Goal: Use online tool/utility: Utilize a website feature to perform a specific function

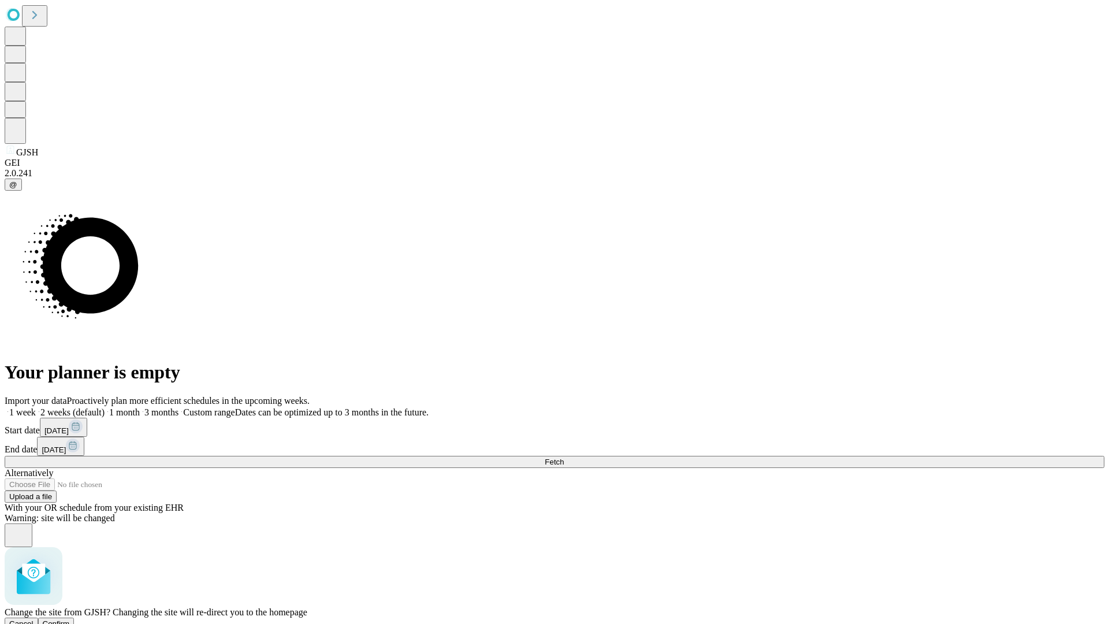
click at [70, 619] on span "Confirm" at bounding box center [56, 623] width 27 height 9
click at [140, 407] on label "1 month" at bounding box center [122, 412] width 35 height 10
click at [564, 458] on span "Fetch" at bounding box center [554, 462] width 19 height 9
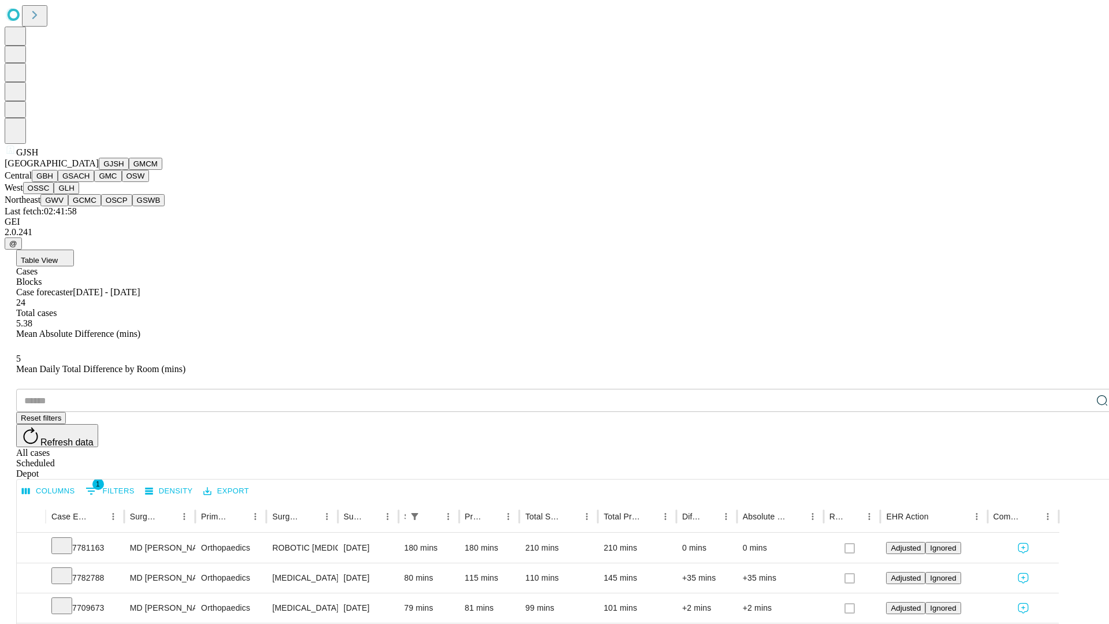
click at [129, 170] on button "GMCM" at bounding box center [146, 164] width 34 height 12
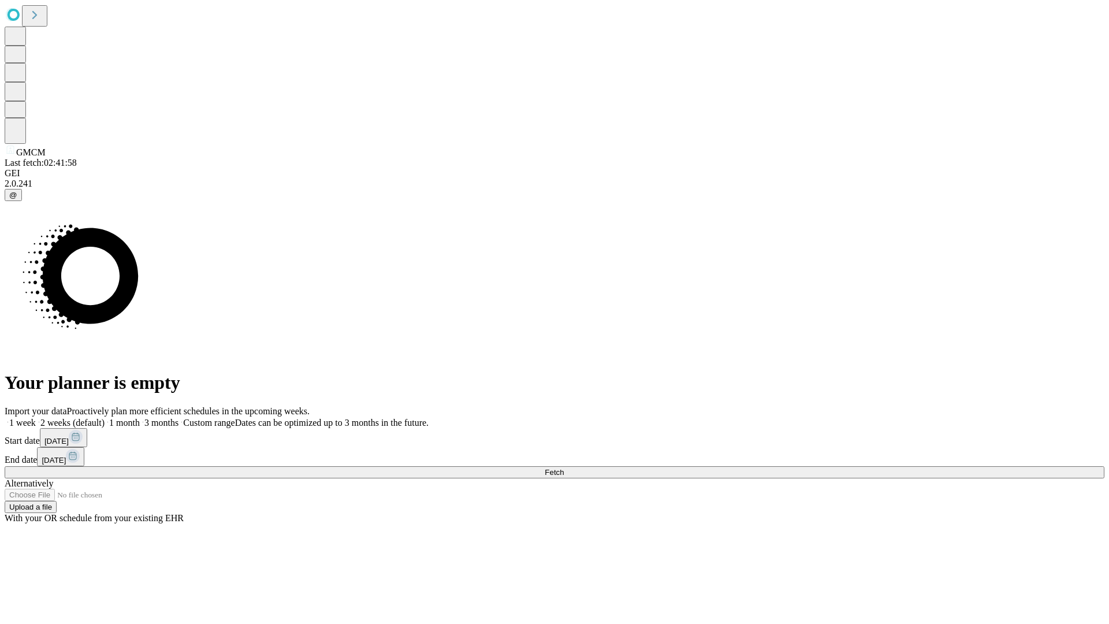
click at [140, 418] on label "1 month" at bounding box center [122, 423] width 35 height 10
click at [564, 468] on span "Fetch" at bounding box center [554, 472] width 19 height 9
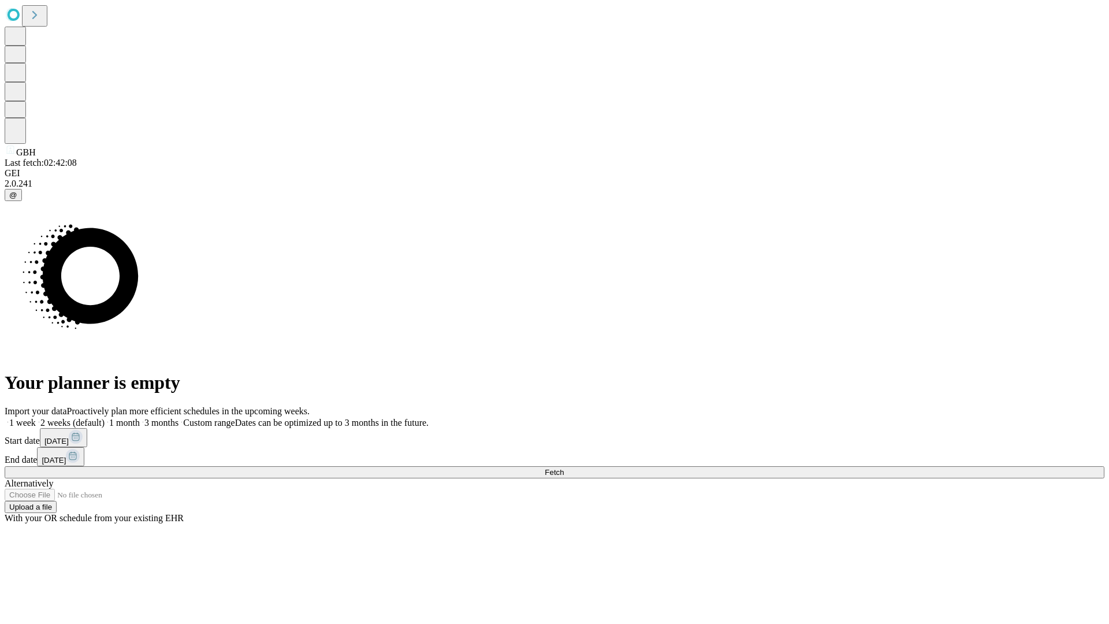
click at [140, 418] on label "1 month" at bounding box center [122, 423] width 35 height 10
click at [564, 468] on span "Fetch" at bounding box center [554, 472] width 19 height 9
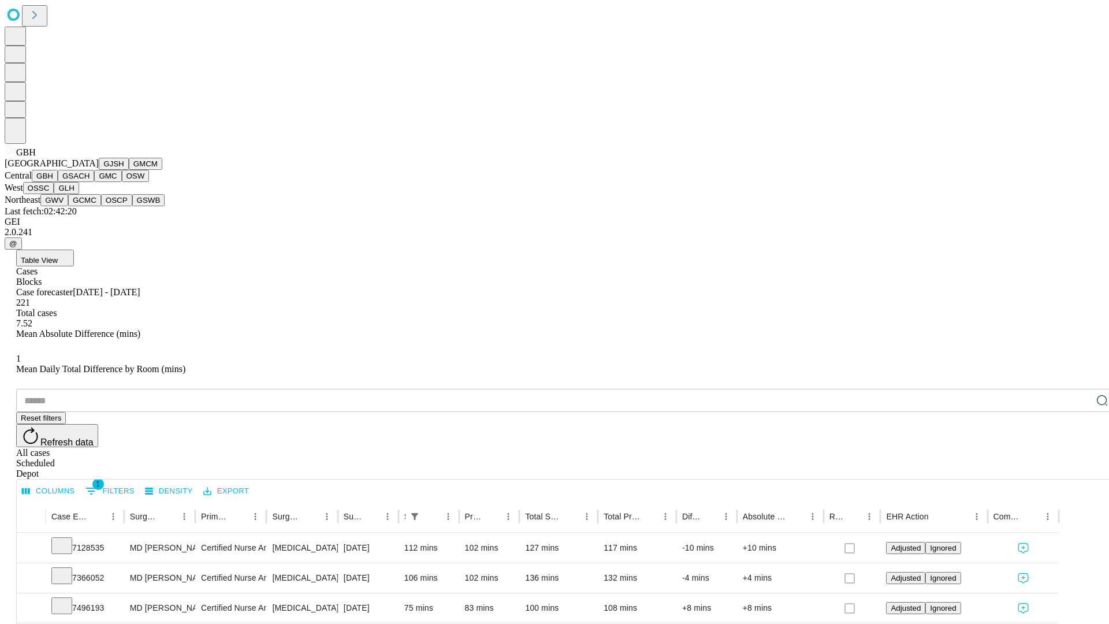
click at [90, 182] on button "GSACH" at bounding box center [76, 176] width 36 height 12
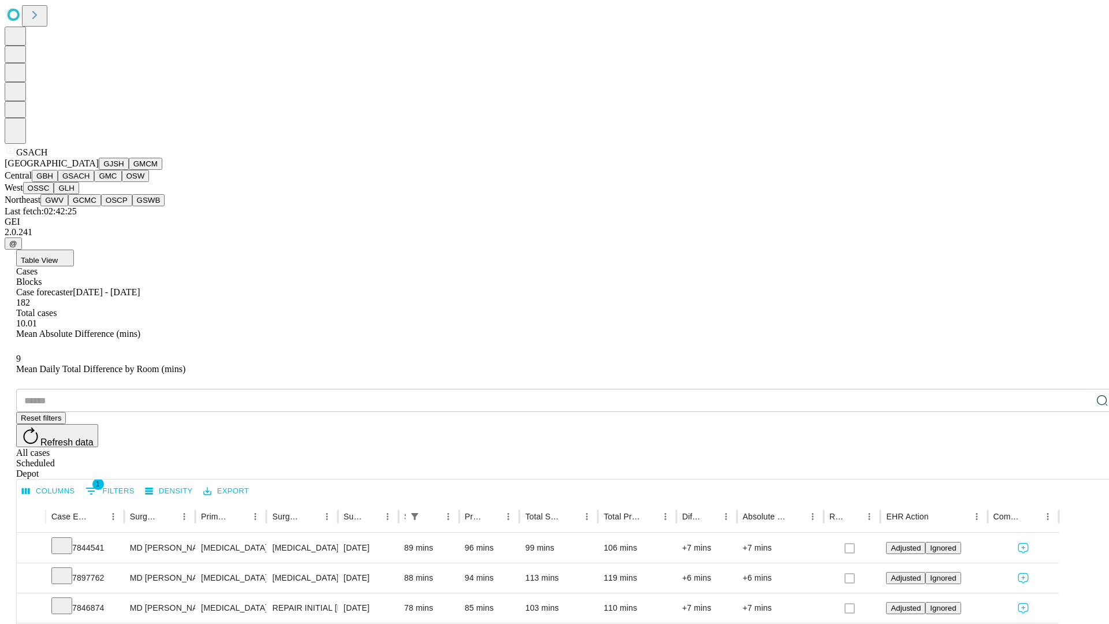
click at [94, 182] on button "GMC" at bounding box center [107, 176] width 27 height 12
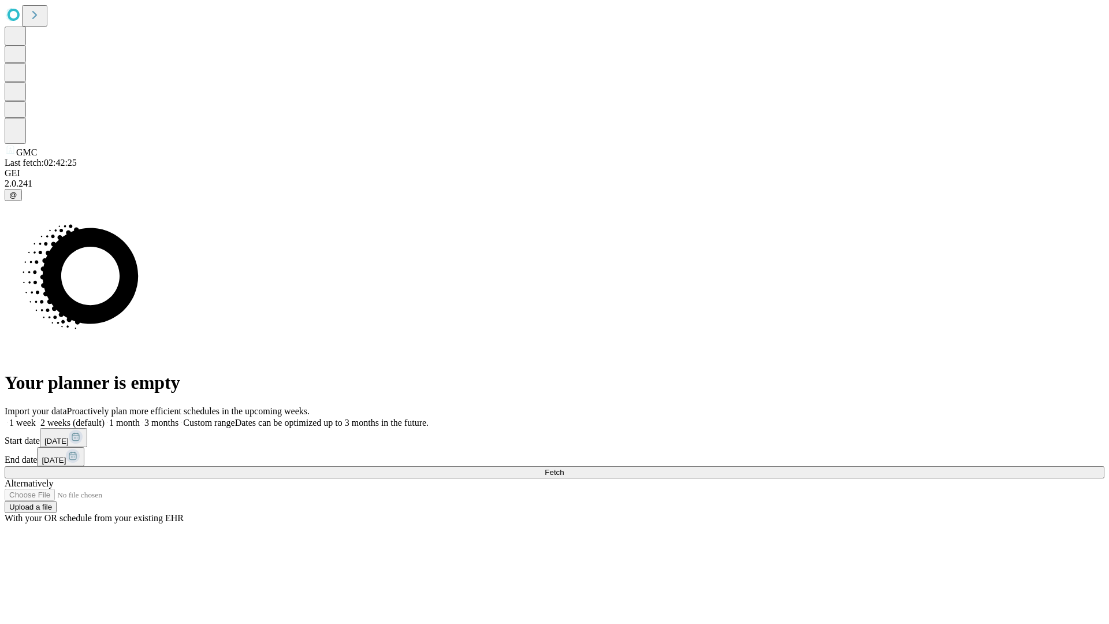
click at [140, 418] on label "1 month" at bounding box center [122, 423] width 35 height 10
click at [564, 468] on span "Fetch" at bounding box center [554, 472] width 19 height 9
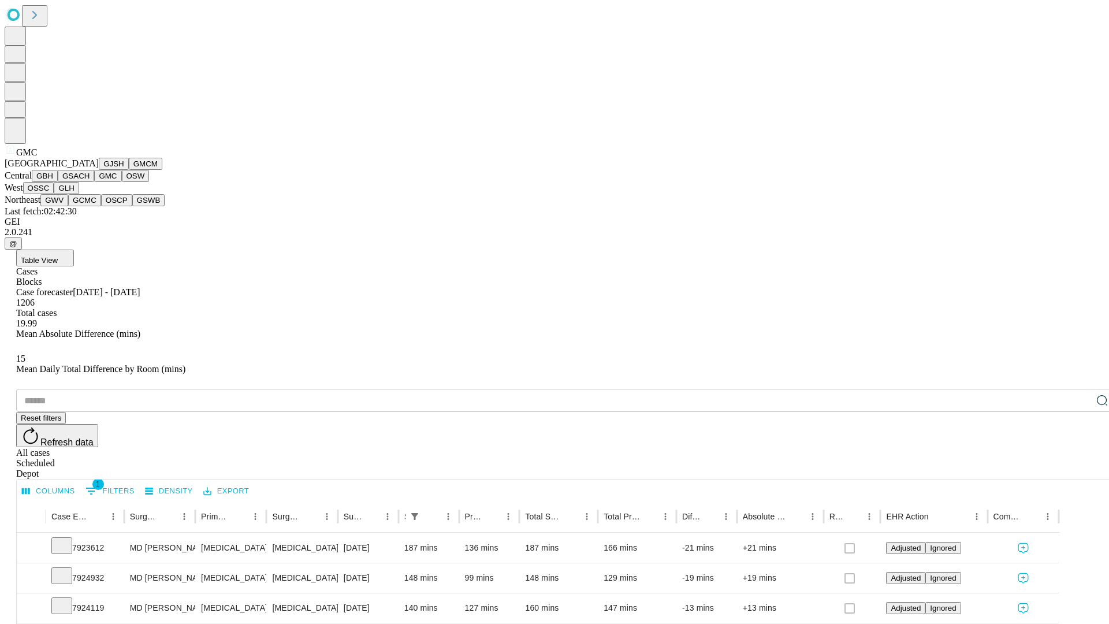
click at [122, 182] on button "OSW" at bounding box center [136, 176] width 28 height 12
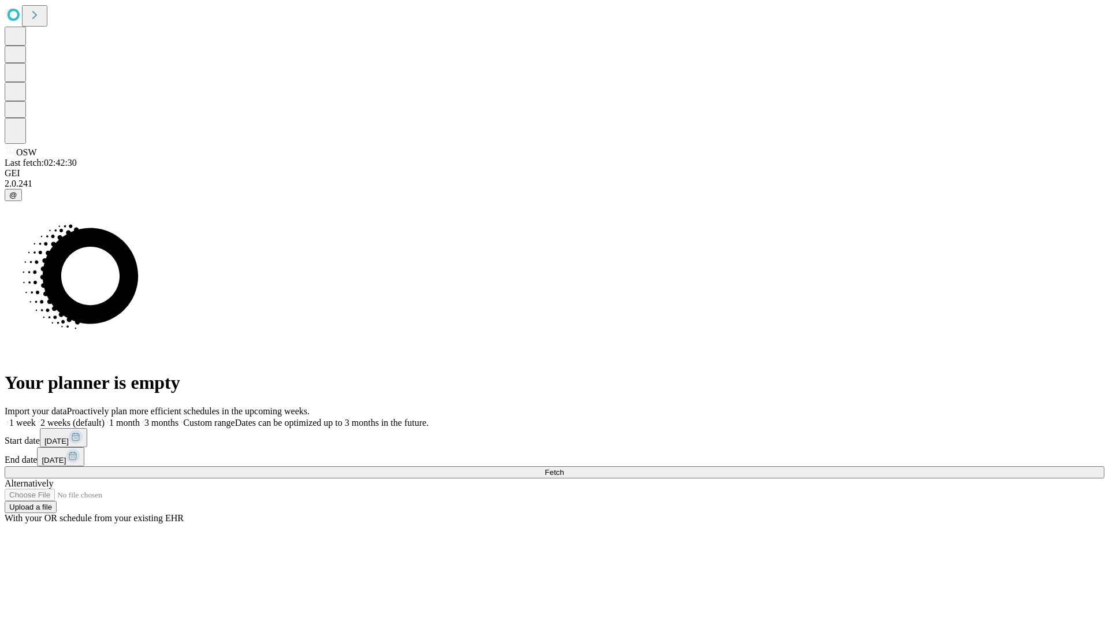
click at [140, 418] on label "1 month" at bounding box center [122, 423] width 35 height 10
click at [564, 468] on span "Fetch" at bounding box center [554, 472] width 19 height 9
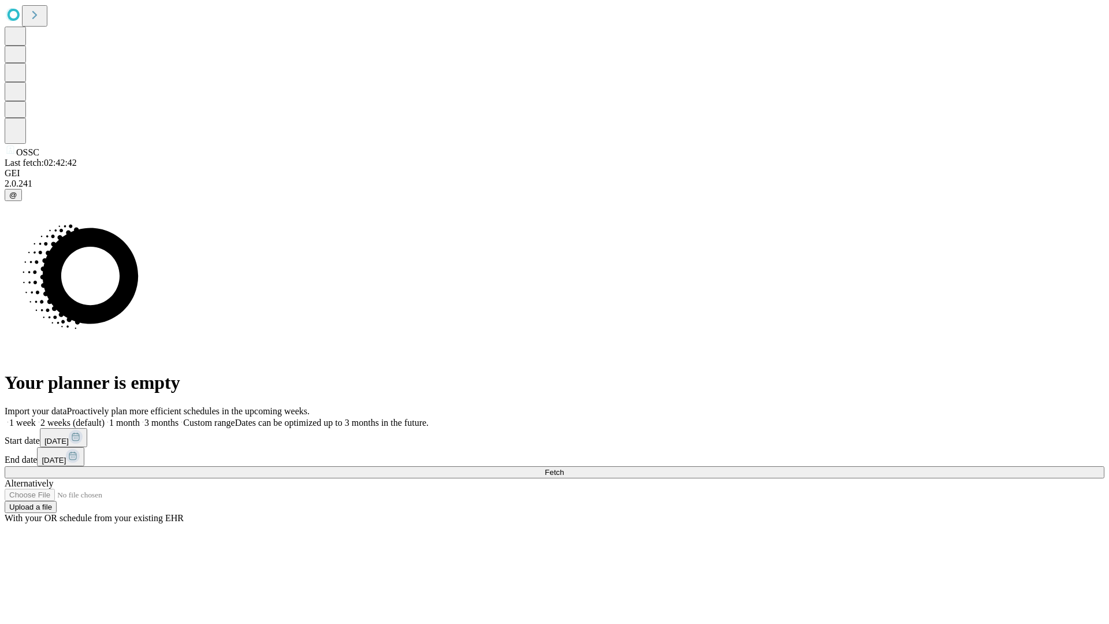
click at [140, 418] on label "1 month" at bounding box center [122, 423] width 35 height 10
click at [564, 468] on span "Fetch" at bounding box center [554, 472] width 19 height 9
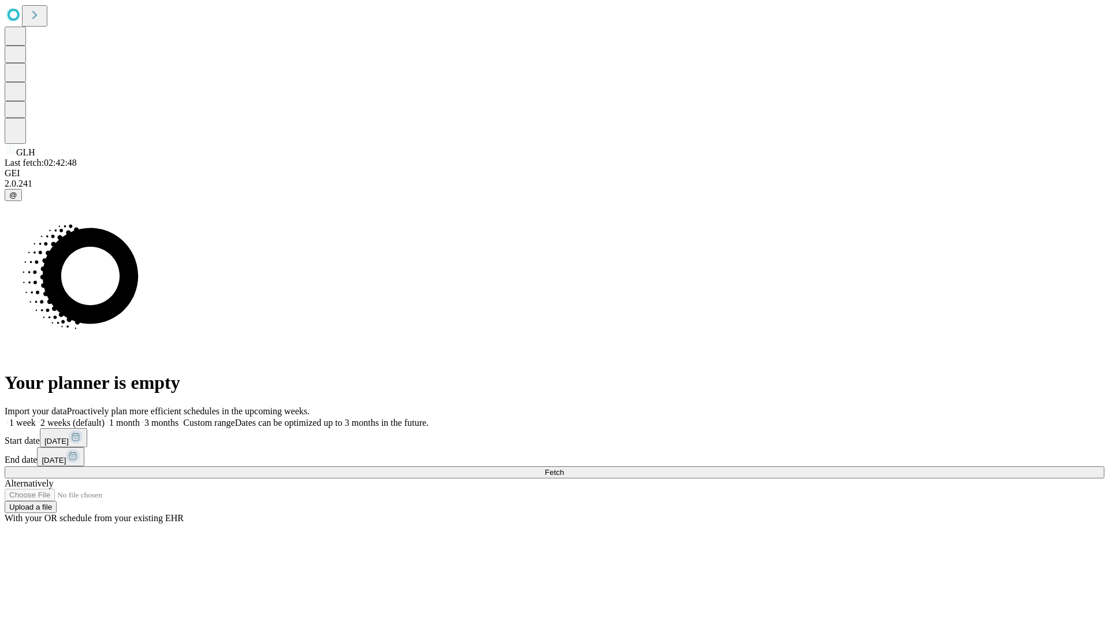
click at [140, 418] on label "1 month" at bounding box center [122, 423] width 35 height 10
click at [564, 468] on span "Fetch" at bounding box center [554, 472] width 19 height 9
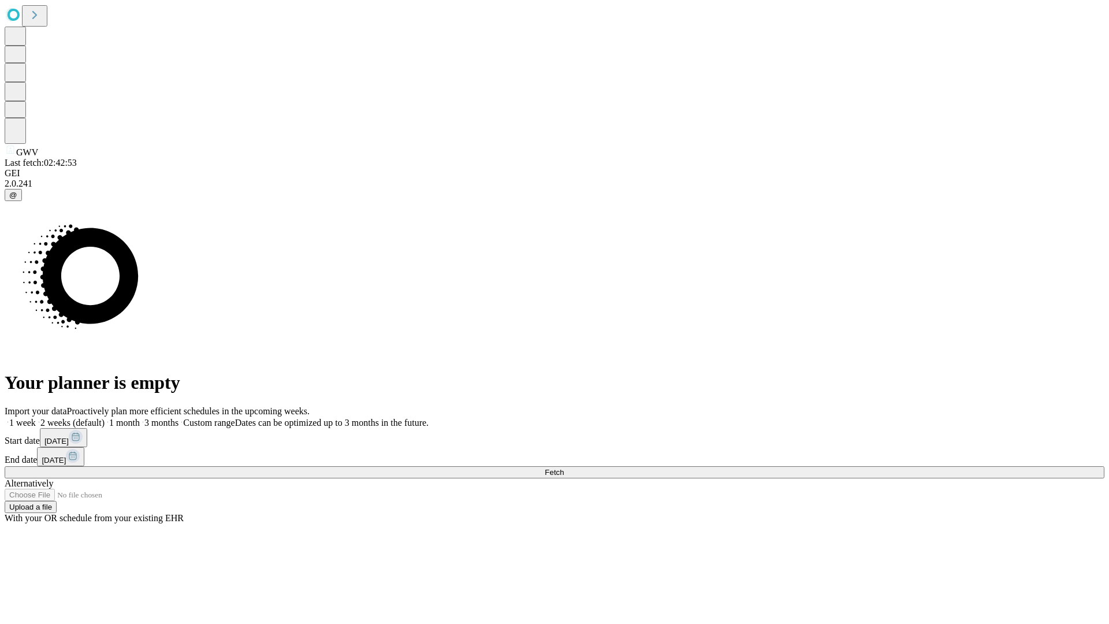
click at [140, 418] on label "1 month" at bounding box center [122, 423] width 35 height 10
click at [564, 468] on span "Fetch" at bounding box center [554, 472] width 19 height 9
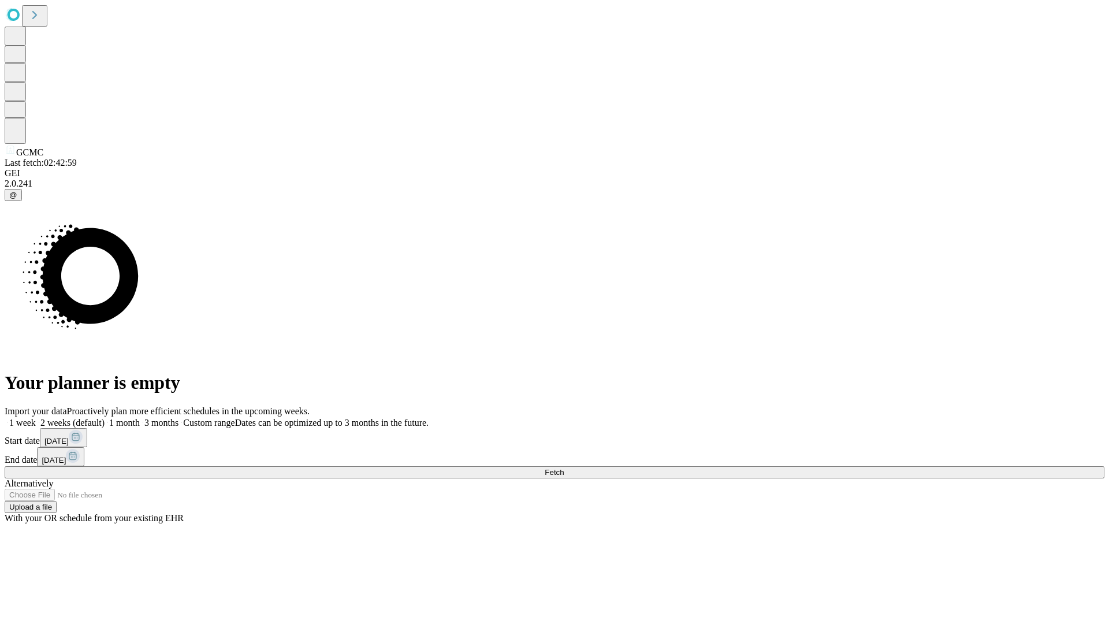
click at [140, 418] on label "1 month" at bounding box center [122, 423] width 35 height 10
click at [564, 468] on span "Fetch" at bounding box center [554, 472] width 19 height 9
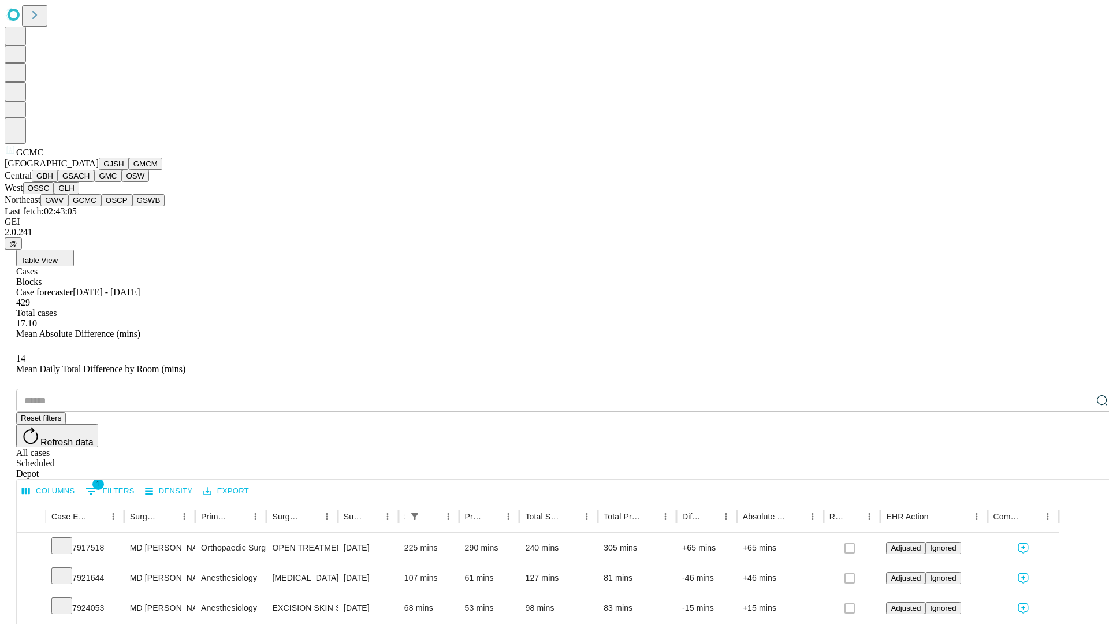
click at [101, 206] on button "OSCP" at bounding box center [116, 200] width 31 height 12
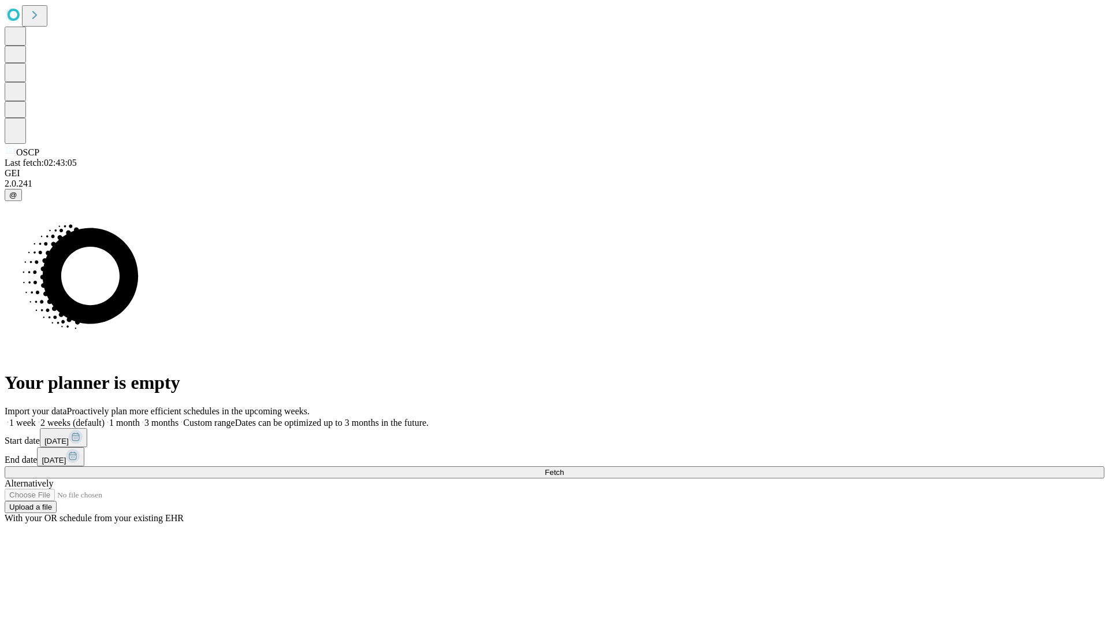
click at [140, 418] on label "1 month" at bounding box center [122, 423] width 35 height 10
click at [564, 468] on span "Fetch" at bounding box center [554, 472] width 19 height 9
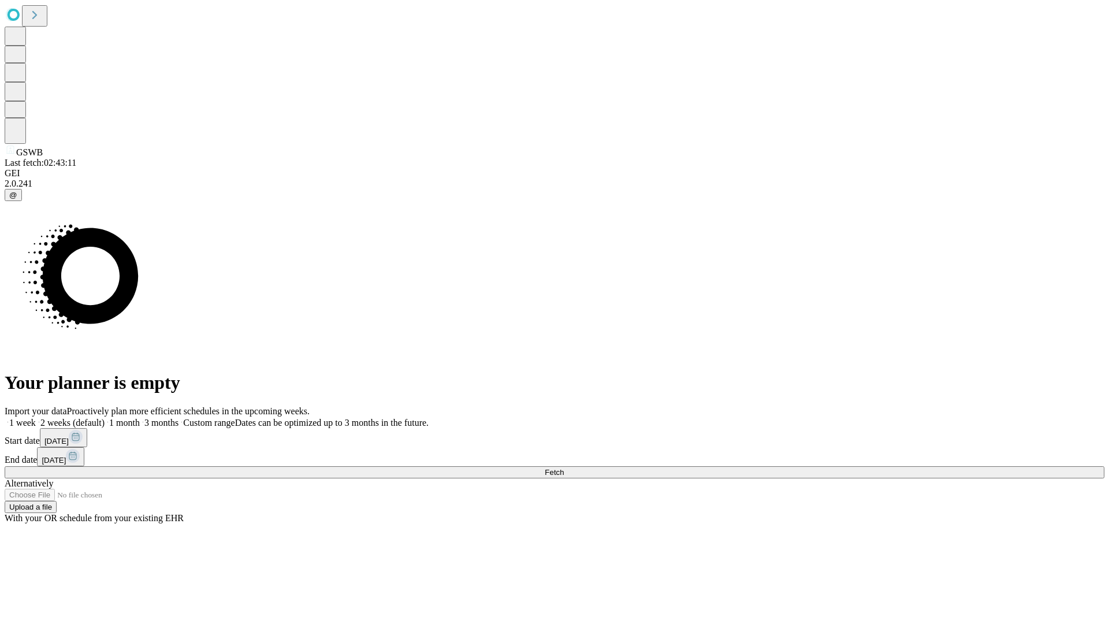
click at [140, 418] on label "1 month" at bounding box center [122, 423] width 35 height 10
click at [564, 468] on span "Fetch" at bounding box center [554, 472] width 19 height 9
